Goal: Information Seeking & Learning: Learn about a topic

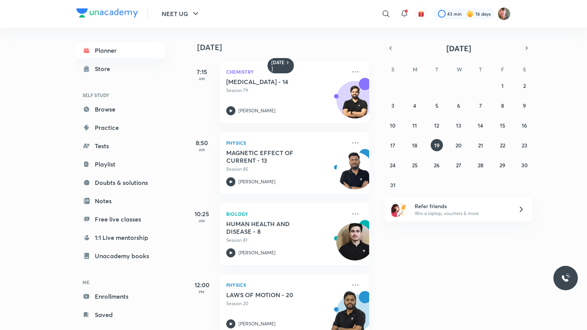
scroll to position [18, 0]
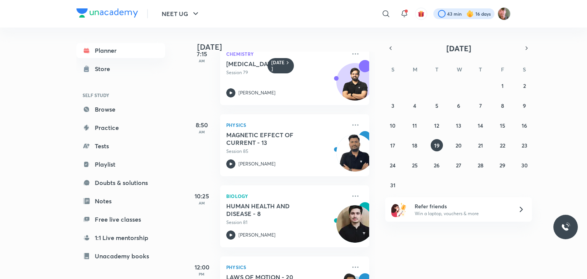
click at [452, 13] on div at bounding box center [464, 13] width 61 height 11
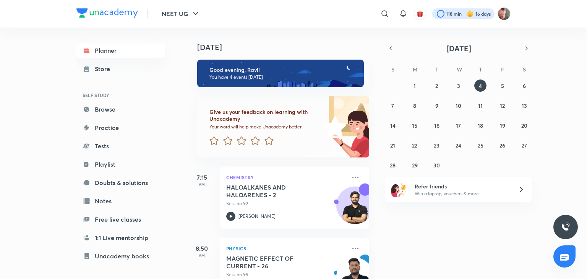
click at [442, 16] on div at bounding box center [463, 13] width 62 height 11
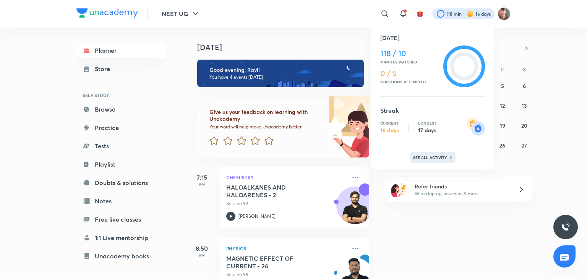
click at [447, 161] on div "See all activity" at bounding box center [432, 157] width 45 height 11
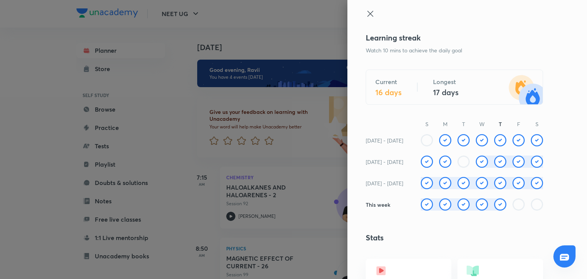
click at [367, 19] on div at bounding box center [454, 20] width 177 height 23
click at [366, 15] on icon at bounding box center [370, 13] width 9 height 9
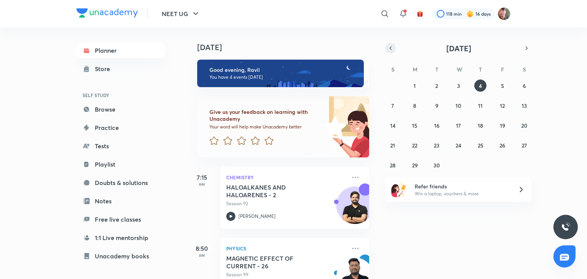
click at [388, 47] on icon "button" at bounding box center [391, 48] width 6 height 7
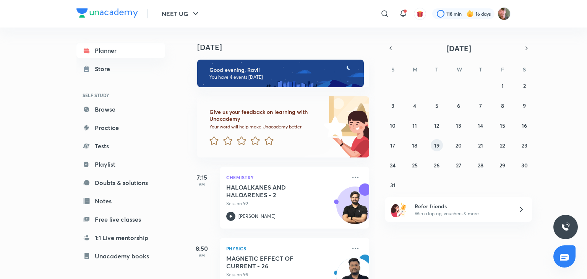
click at [440, 145] on button "19" at bounding box center [437, 145] width 12 height 12
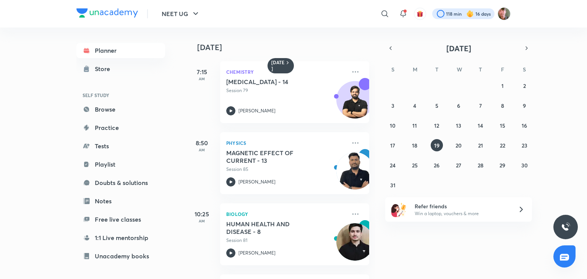
click at [447, 15] on div at bounding box center [463, 13] width 62 height 11
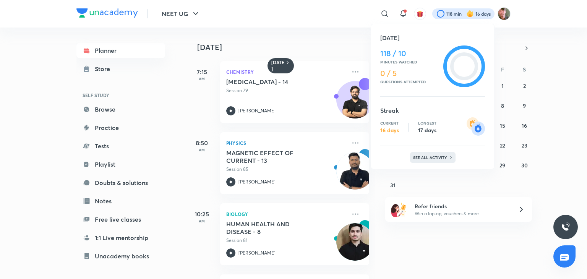
click at [444, 158] on p "See all activity" at bounding box center [431, 157] width 36 height 5
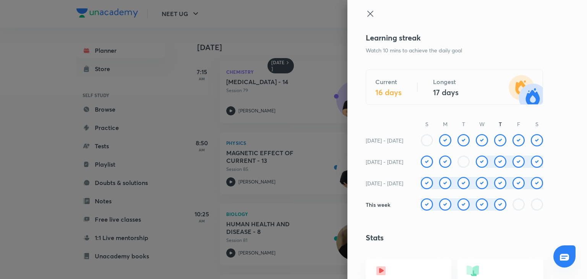
click at [369, 14] on div at bounding box center [454, 20] width 177 height 23
click at [367, 13] on icon at bounding box center [370, 14] width 6 height 6
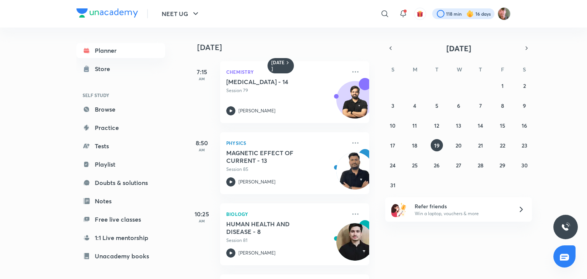
click at [440, 8] on div at bounding box center [463, 13] width 62 height 11
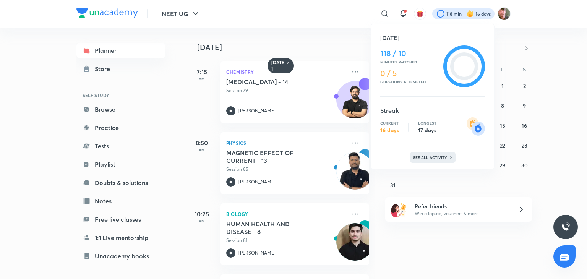
click at [413, 159] on p "See all activity" at bounding box center [431, 157] width 36 height 5
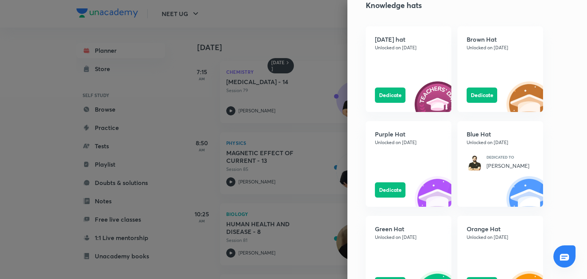
scroll to position [698, 0]
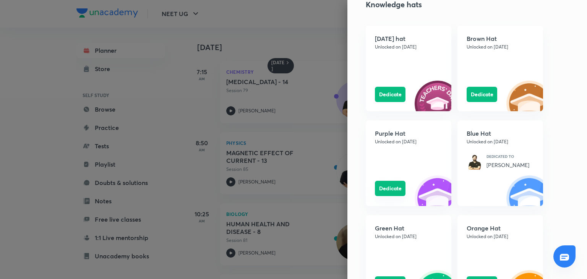
click at [380, 190] on button "Dedicate" at bounding box center [390, 188] width 31 height 15
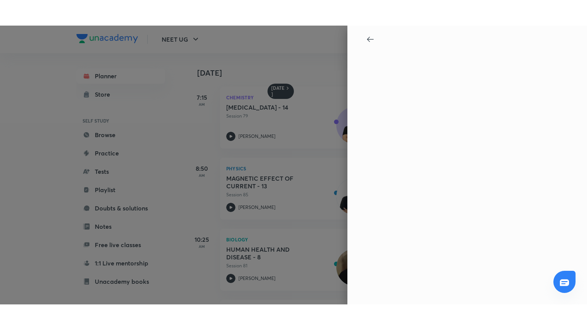
scroll to position [0, 0]
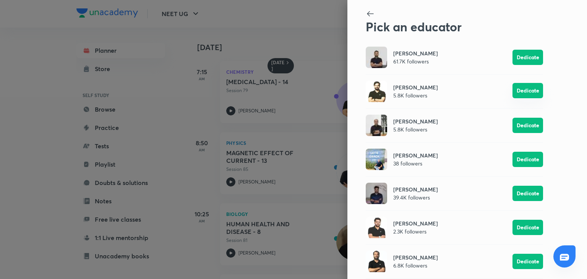
click at [526, 91] on button "Dedicate" at bounding box center [528, 90] width 31 height 15
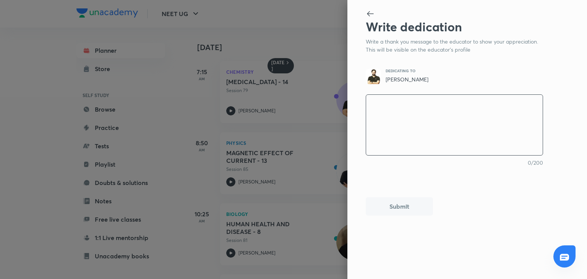
click at [410, 117] on textarea at bounding box center [454, 125] width 177 height 63
type textarea "n"
type textarea "x"
type textarea "no"
type textarea "x"
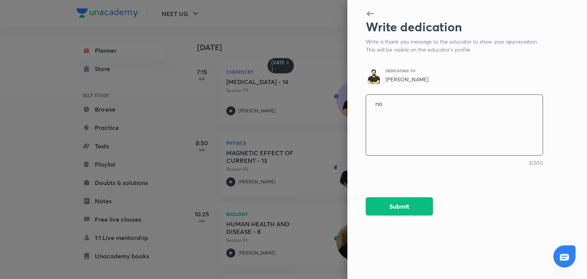
type textarea "no"
type textarea "x"
type textarea "no w"
type textarea "x"
type textarea "no wo"
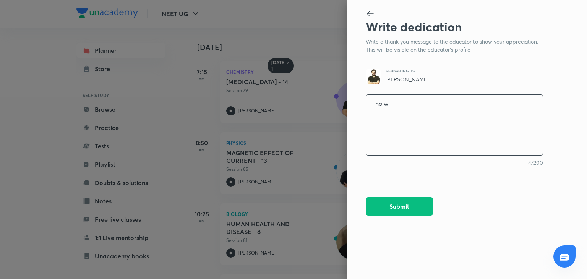
type textarea "x"
type textarea "no wor"
type textarea "x"
type textarea "no word"
type textarea "x"
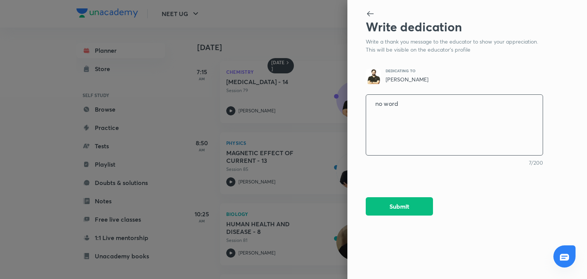
type textarea "no words"
type textarea "x"
type textarea "no words"
click at [414, 208] on button "Submit" at bounding box center [399, 206] width 67 height 18
type textarea "x"
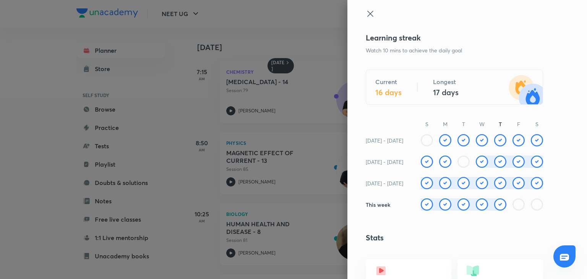
click at [422, 84] on div "Current 16 days Longest 17 days" at bounding box center [454, 87] width 177 height 35
click at [366, 11] on icon at bounding box center [370, 13] width 9 height 9
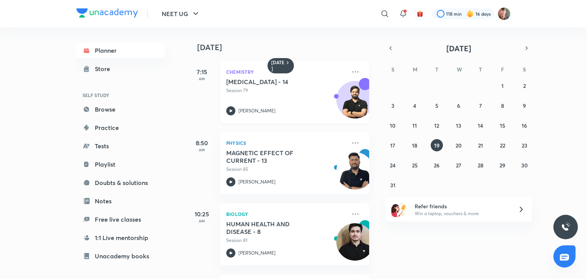
click at [226, 109] on div "Chemistry HYDROCARBONS - 14 Session 79 Yogender Singh" at bounding box center [294, 92] width 149 height 62
